Goal: Complete application form: Complete application form

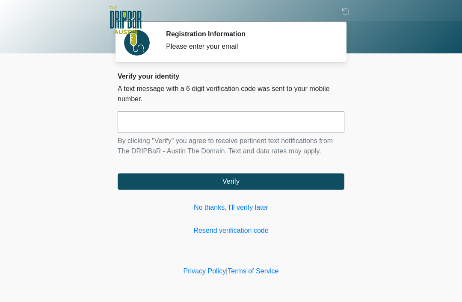
click at [253, 208] on link "No thanks, I'll verify later" at bounding box center [231, 208] width 226 height 10
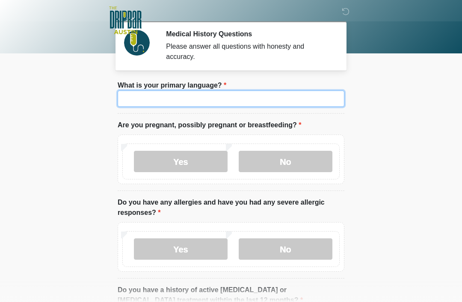
click at [242, 97] on input "What is your primary language?" at bounding box center [231, 99] width 226 height 16
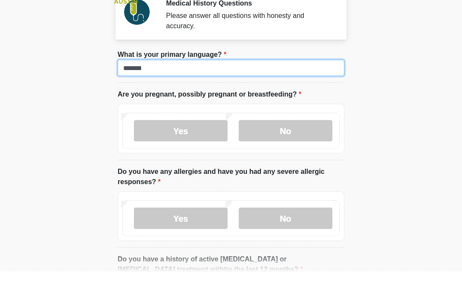
type input "*******"
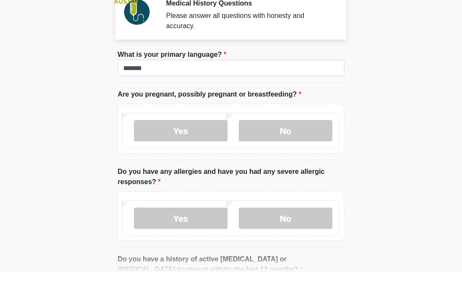
click at [290, 151] on label "No" at bounding box center [285, 161] width 94 height 21
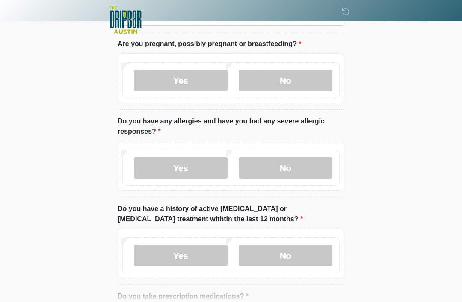
scroll to position [86, 0]
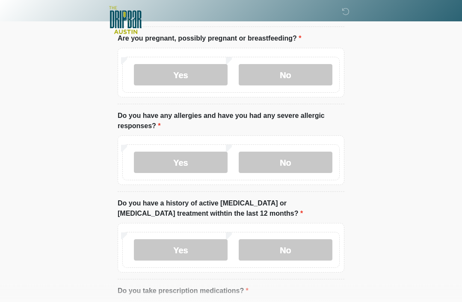
click at [191, 156] on label "Yes" at bounding box center [181, 162] width 94 height 21
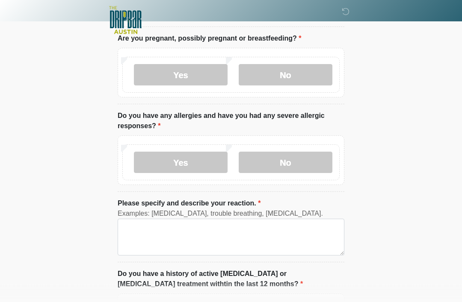
scroll to position [87, 0]
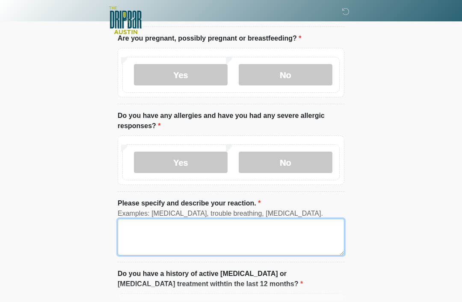
click at [148, 228] on textarea "Please specify and describe your reaction." at bounding box center [231, 237] width 226 height 37
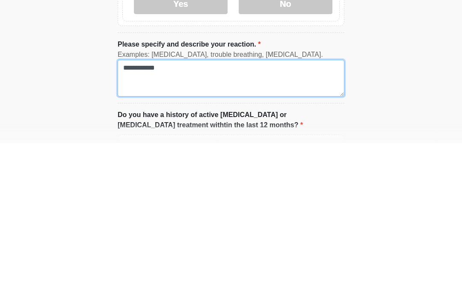
click at [135, 219] on textarea "**********" at bounding box center [231, 237] width 226 height 37
click at [142, 219] on textarea "**********" at bounding box center [231, 237] width 226 height 37
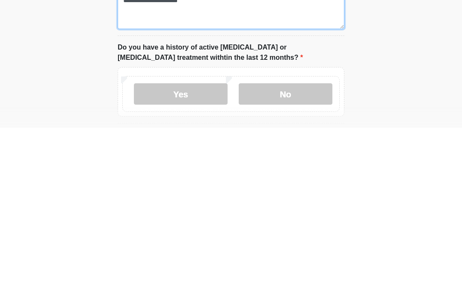
type textarea "**********"
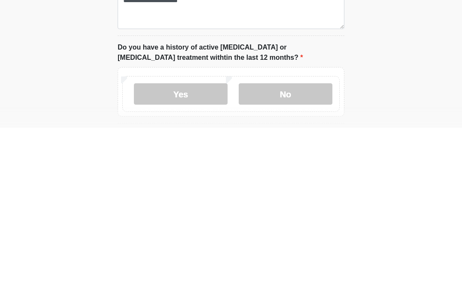
click at [285, 258] on label "No" at bounding box center [285, 268] width 94 height 21
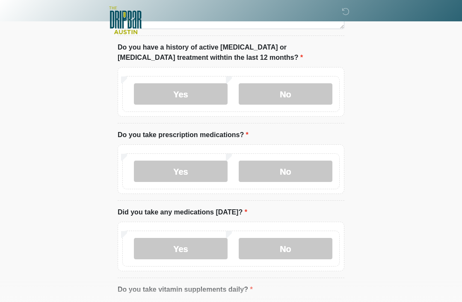
click at [186, 175] on label "Yes" at bounding box center [181, 171] width 94 height 21
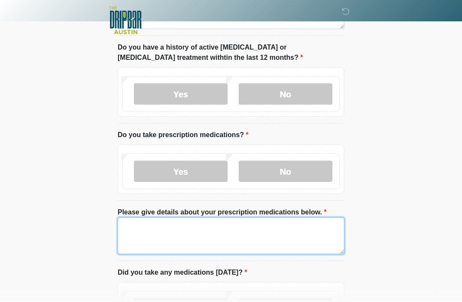
click at [176, 221] on textarea "Please give details about your prescription medications below." at bounding box center [231, 236] width 226 height 37
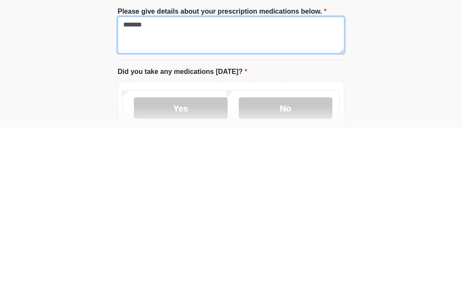
scroll to position [344, 0]
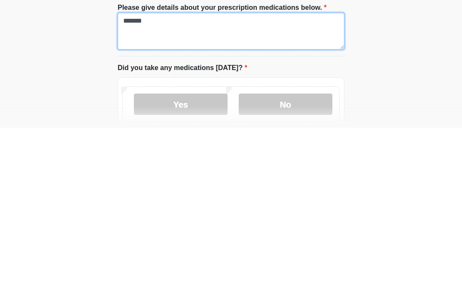
type textarea "*******"
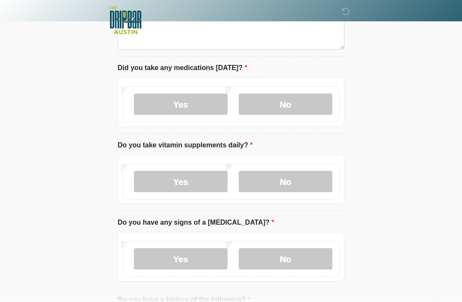
click at [291, 107] on label "No" at bounding box center [285, 104] width 94 height 21
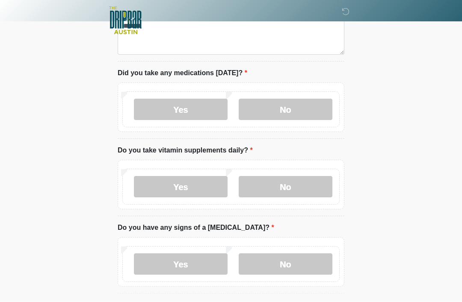
scroll to position [476, 0]
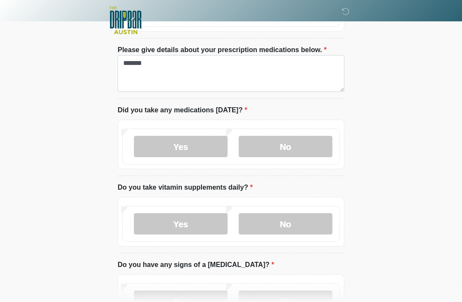
click at [295, 220] on label "No" at bounding box center [285, 223] width 94 height 21
click at [286, 299] on label "No" at bounding box center [285, 301] width 94 height 21
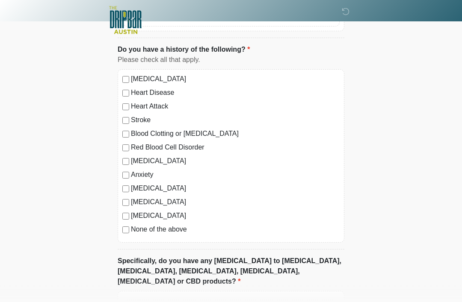
scroll to position [843, 0]
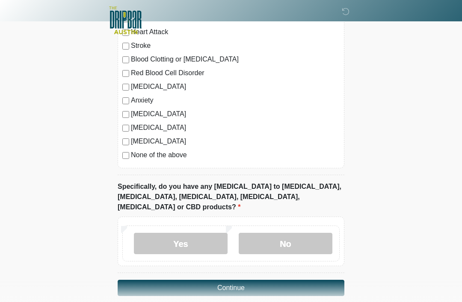
click at [295, 235] on label "No" at bounding box center [285, 243] width 94 height 21
click at [247, 280] on button "Continue" at bounding box center [231, 288] width 226 height 16
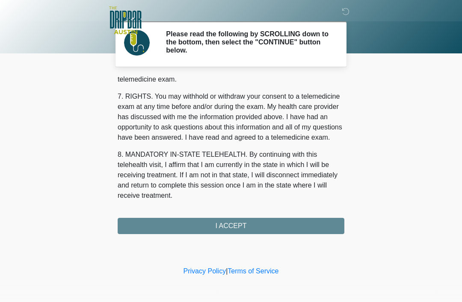
scroll to position [375, 0]
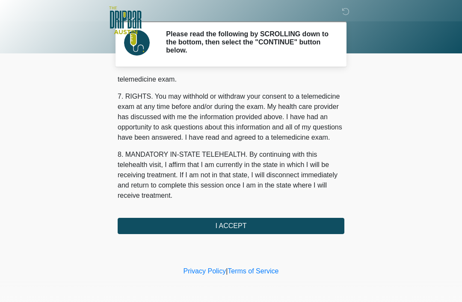
click at [247, 226] on button "I ACCEPT" at bounding box center [231, 226] width 226 height 16
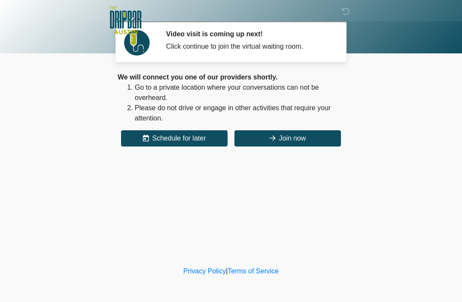
click at [300, 139] on button "Join now" at bounding box center [287, 138] width 106 height 16
